Goal: Transaction & Acquisition: Subscribe to service/newsletter

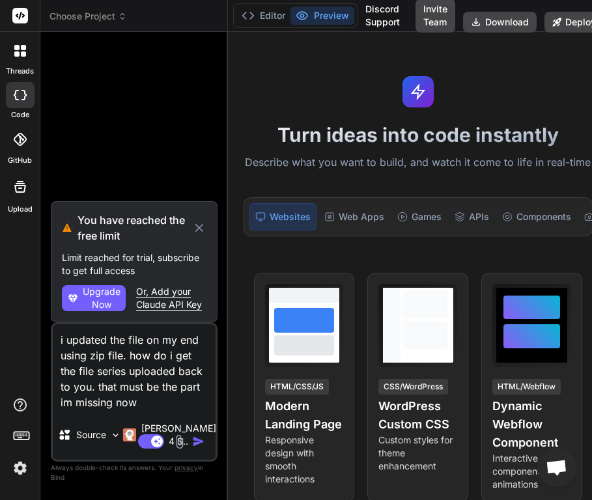
scroll to position [25, 0]
click at [308, 14] on button "Preview" at bounding box center [322, 16] width 64 height 18
click at [16, 97] on icon at bounding box center [16, 95] width 5 height 10
click at [18, 97] on icon at bounding box center [20, 95] width 13 height 10
click at [18, 128] on div at bounding box center [20, 139] width 29 height 29
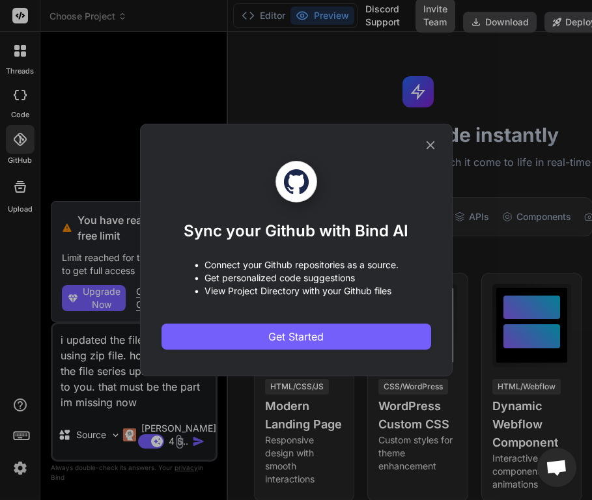
click at [23, 173] on div "Sync your Github with Bind AI • Connect your Github repositories as a source. •…" at bounding box center [296, 250] width 592 height 500
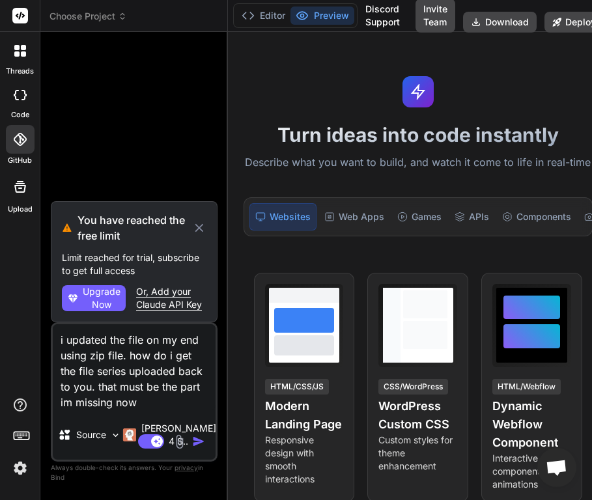
click at [20, 209] on label "Upload" at bounding box center [20, 209] width 25 height 11
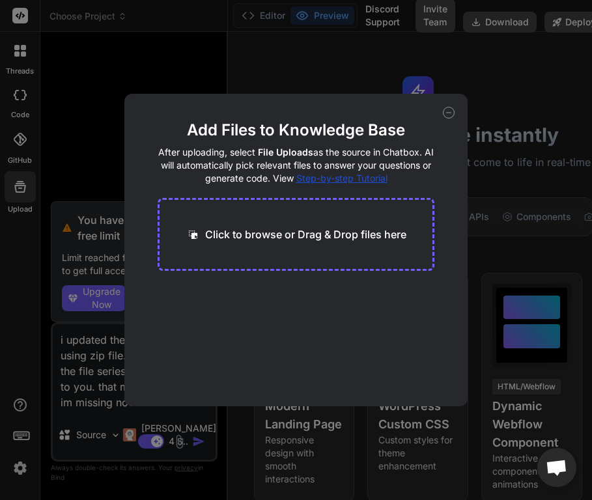
click at [24, 102] on div "Add Files to Knowledge Base After uploading, select File Uploads as the source …" at bounding box center [296, 250] width 592 height 500
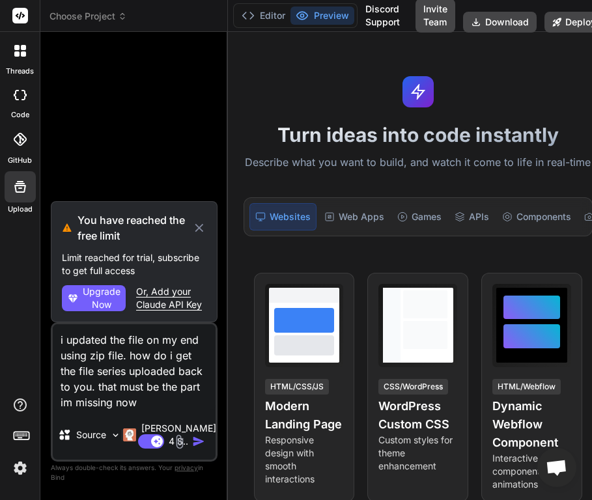
click at [24, 101] on div at bounding box center [20, 95] width 29 height 26
click at [23, 190] on icon at bounding box center [20, 187] width 16 height 16
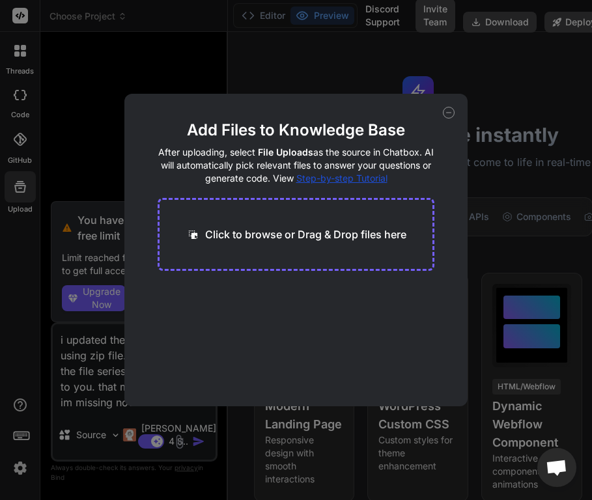
click at [269, 241] on p "Click to browse or Drag & Drop files here" at bounding box center [305, 235] width 201 height 16
click at [204, 346] on main "Add Files to Knowledge Base After uploading, select File Uploads as the source …" at bounding box center [296, 263] width 277 height 287
click at [453, 115] on icon at bounding box center [449, 113] width 12 height 12
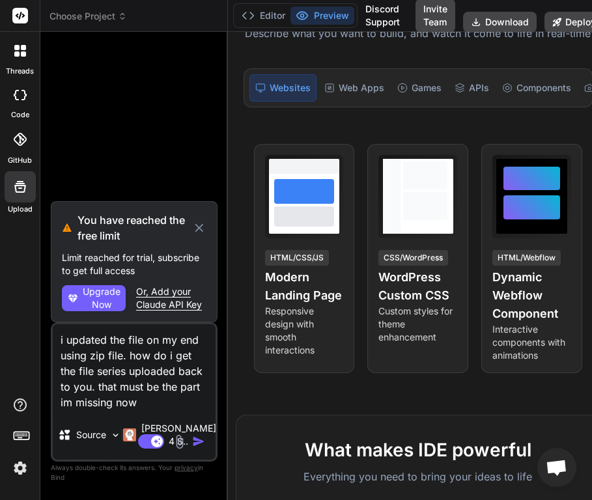
scroll to position [156, 0]
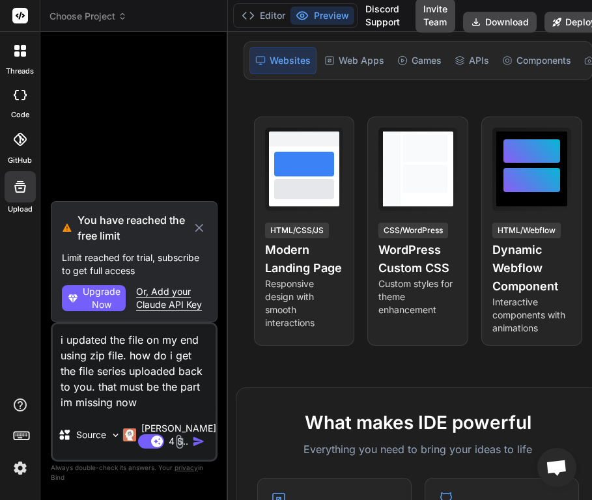
click at [88, 291] on span "Upgrade Now" at bounding box center [102, 298] width 38 height 26
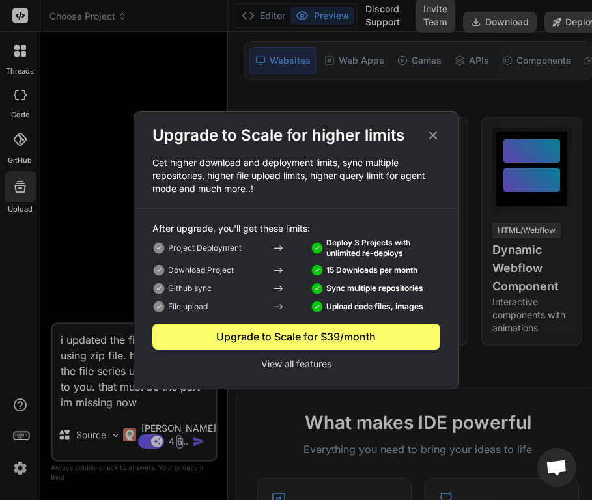
type textarea "x"
click at [299, 365] on p "View all features" at bounding box center [296, 363] width 288 height 16
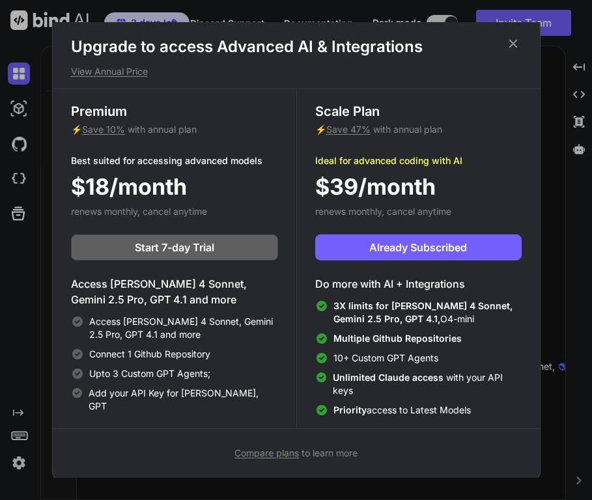
scroll to position [6, 0]
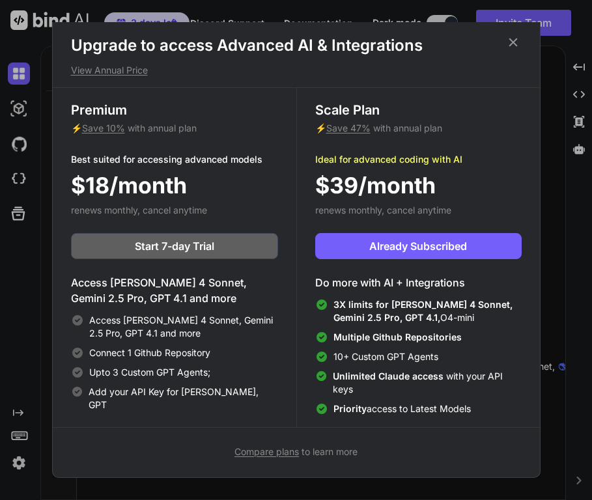
click at [356, 127] on span "Save 47%" at bounding box center [348, 127] width 44 height 11
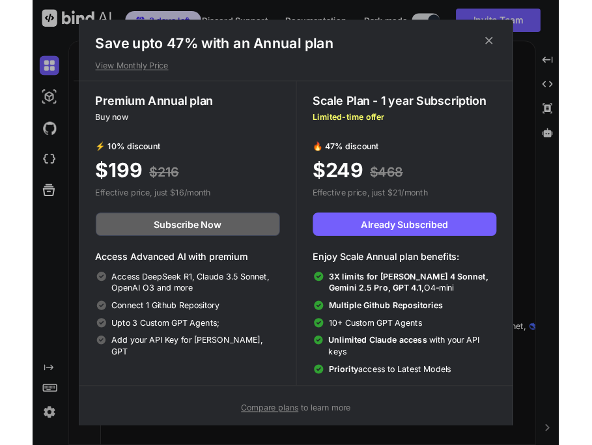
scroll to position [0, 0]
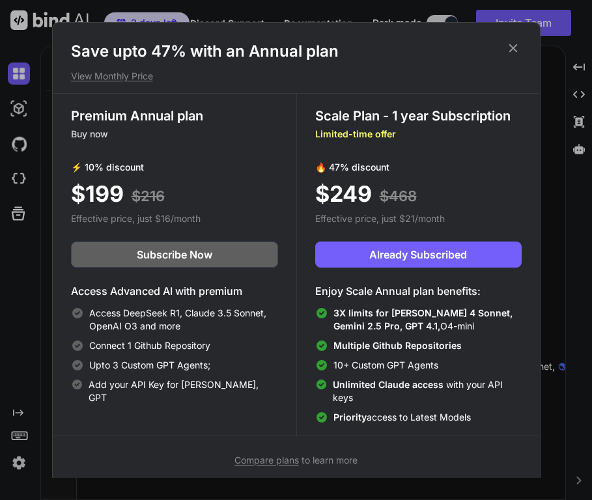
type textarea "x"
